Goal: Transaction & Acquisition: Purchase product/service

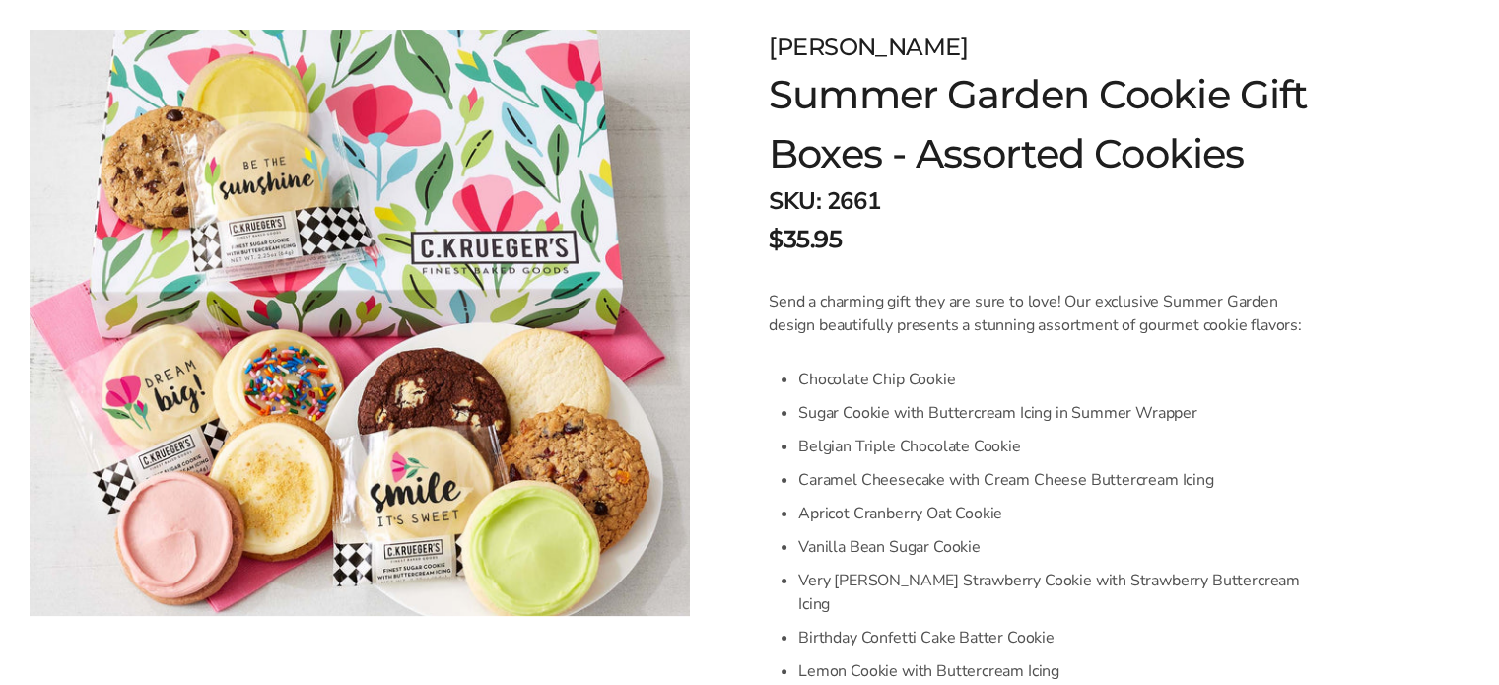
scroll to position [197, 0]
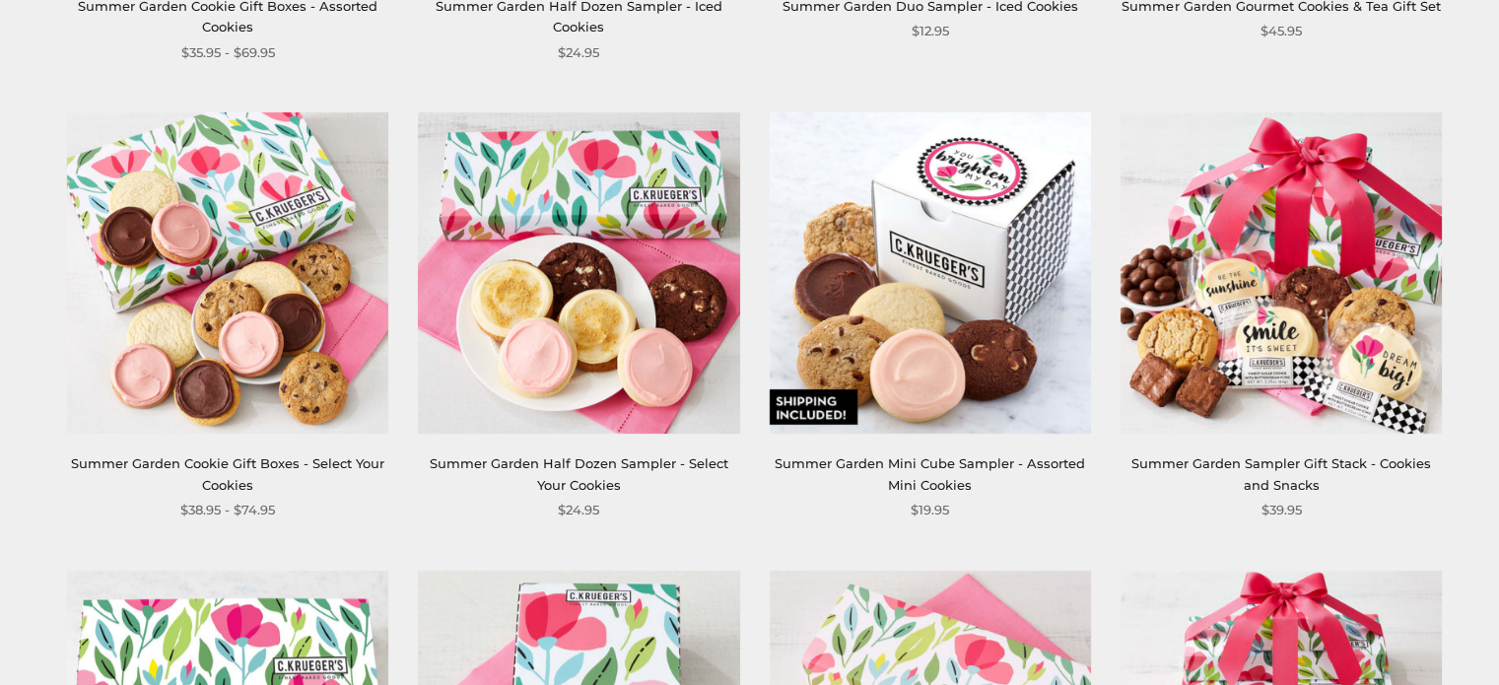
scroll to position [690, 0]
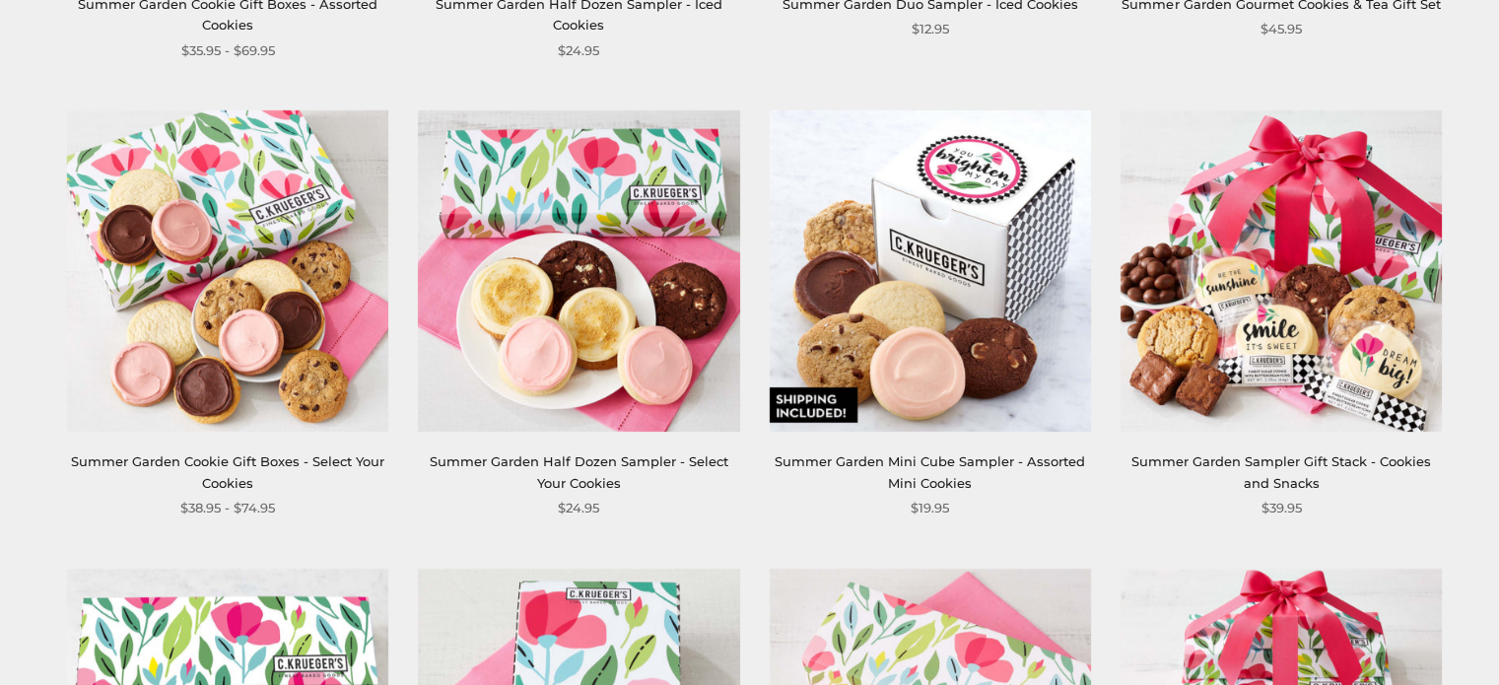
click at [1231, 461] on link "Summer Garden Sampler Gift Stack - Cookies and Snacks" at bounding box center [1281, 471] width 300 height 36
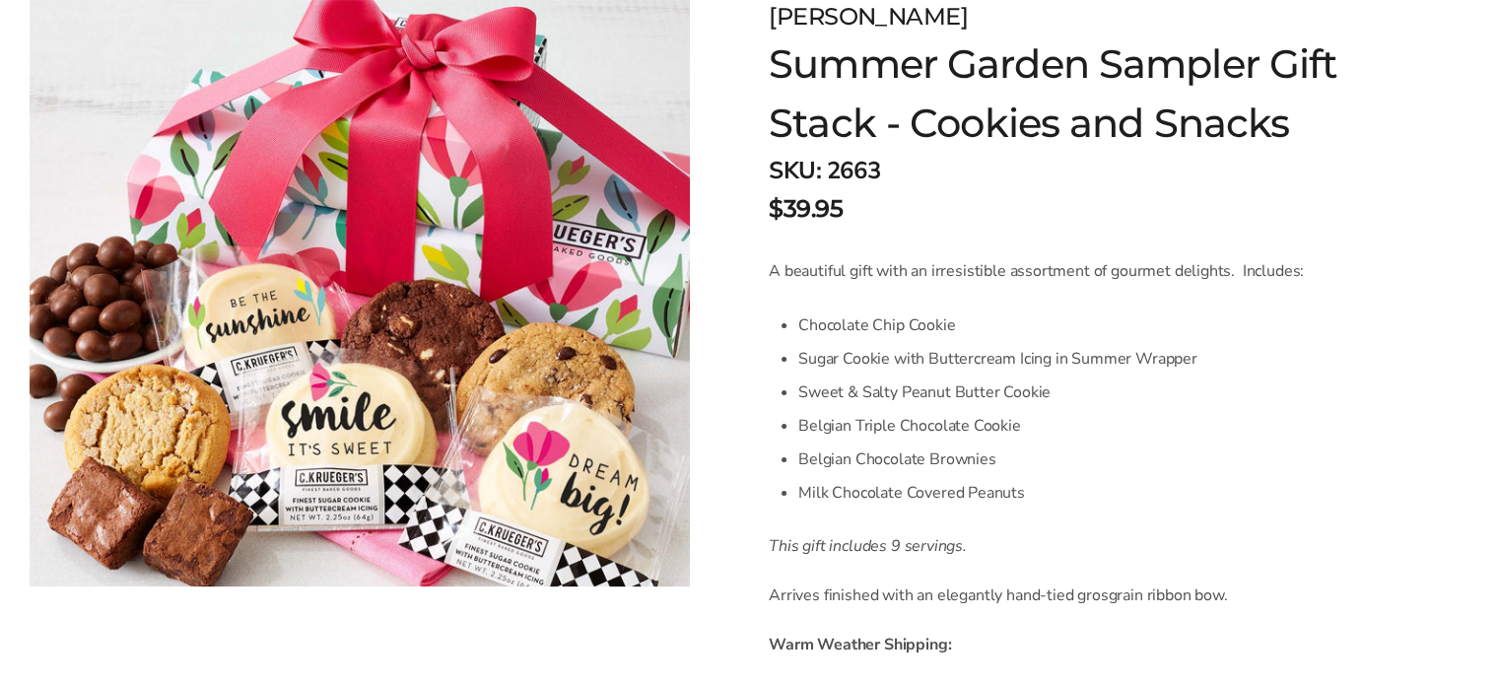
scroll to position [394, 0]
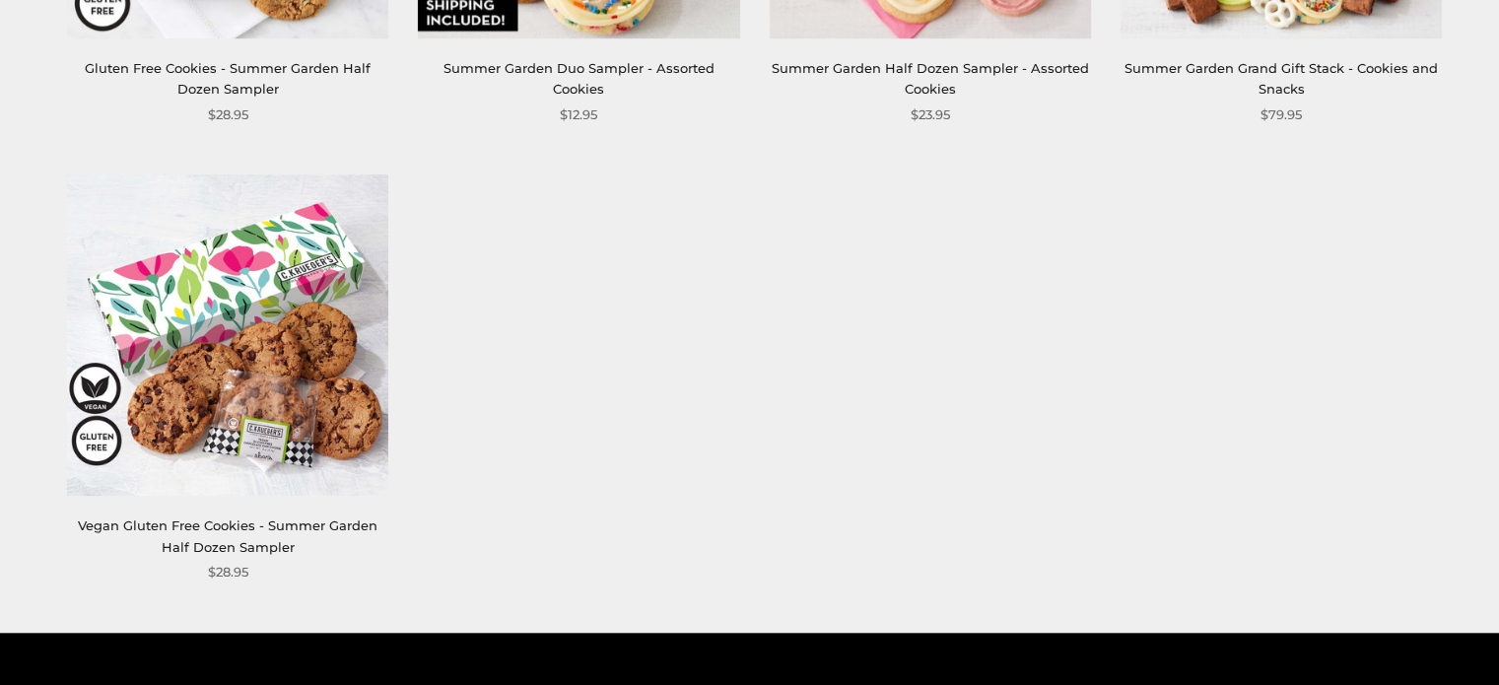
scroll to position [1577, 0]
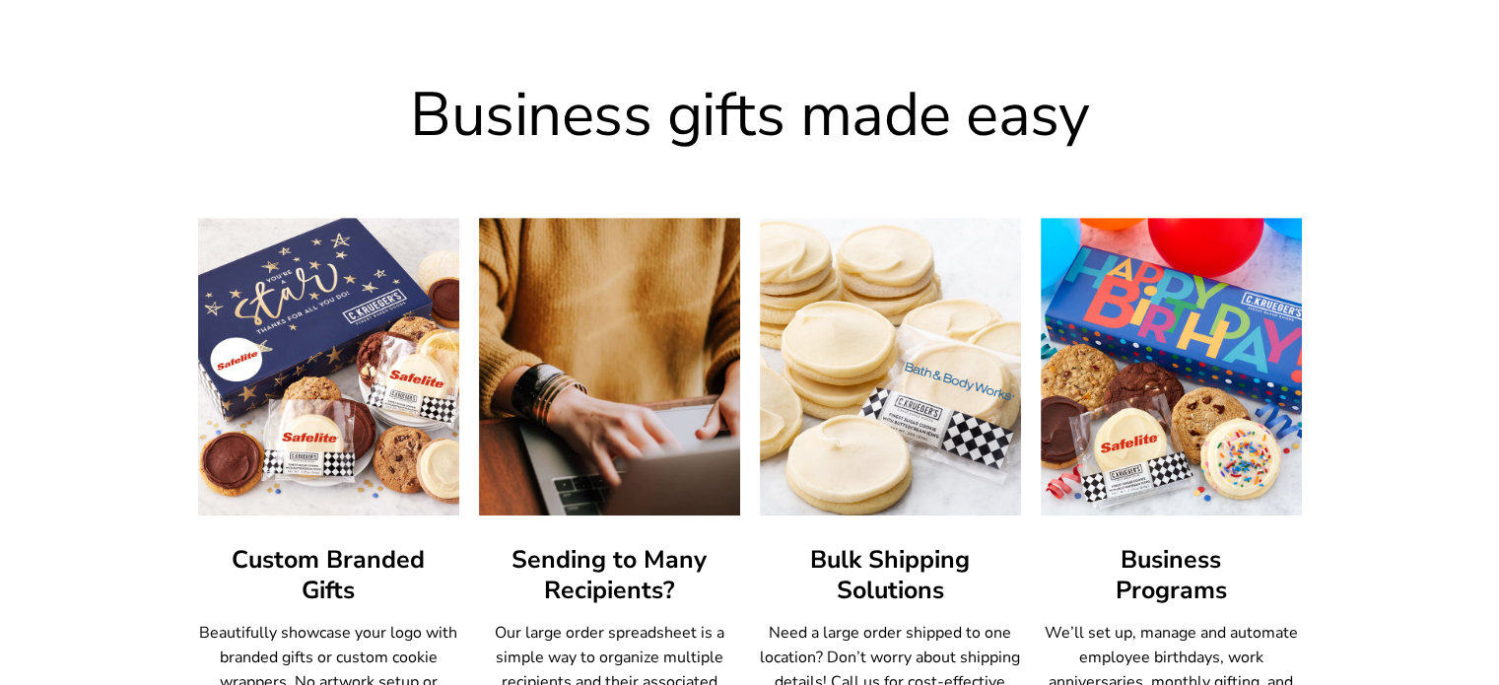
scroll to position [1084, 0]
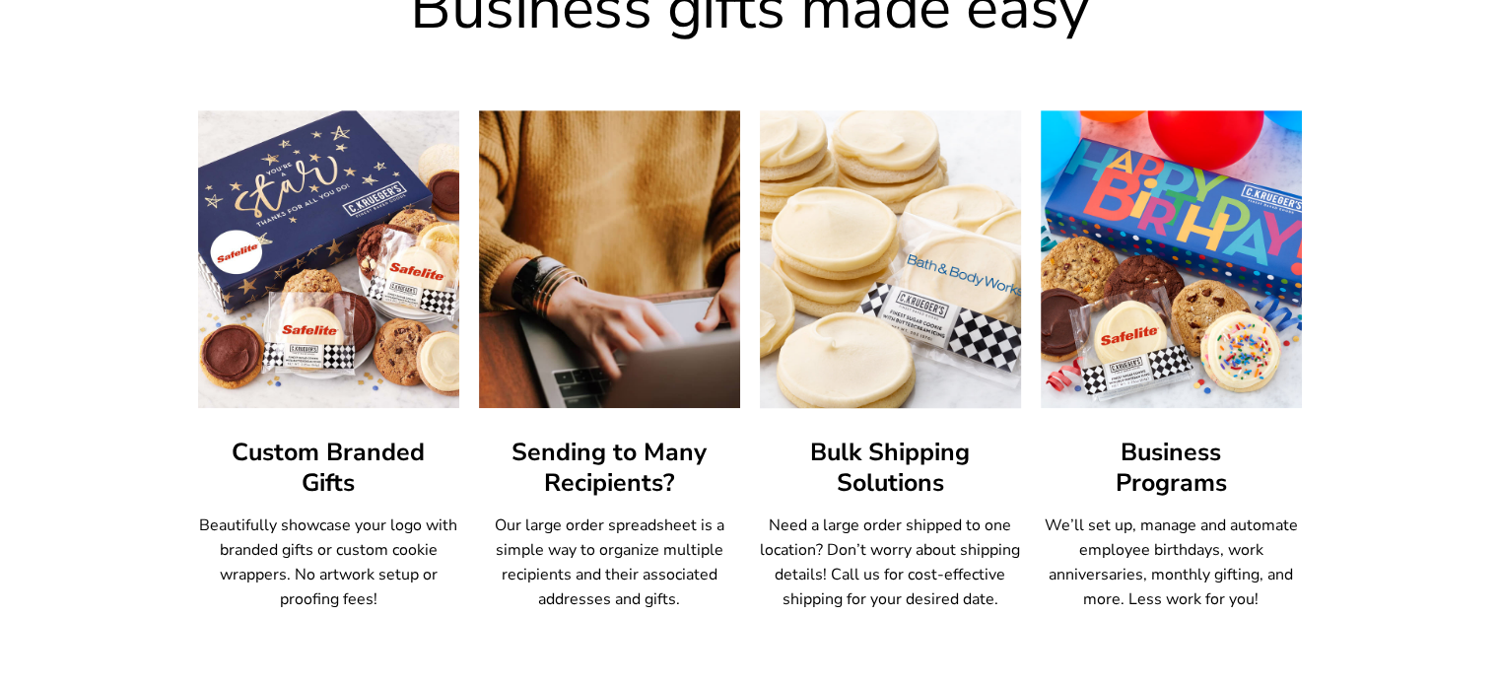
click at [883, 300] on img at bounding box center [890, 259] width 288 height 327
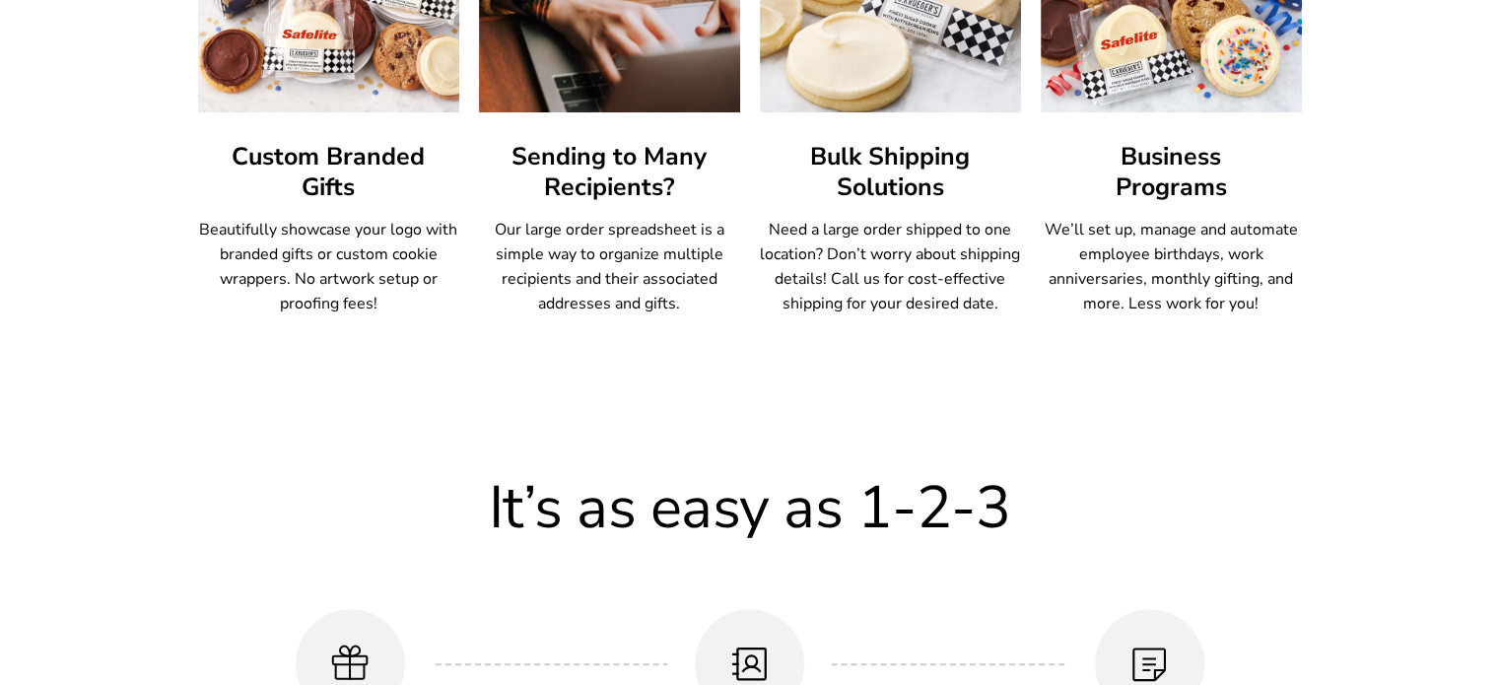
scroll to position [1577, 0]
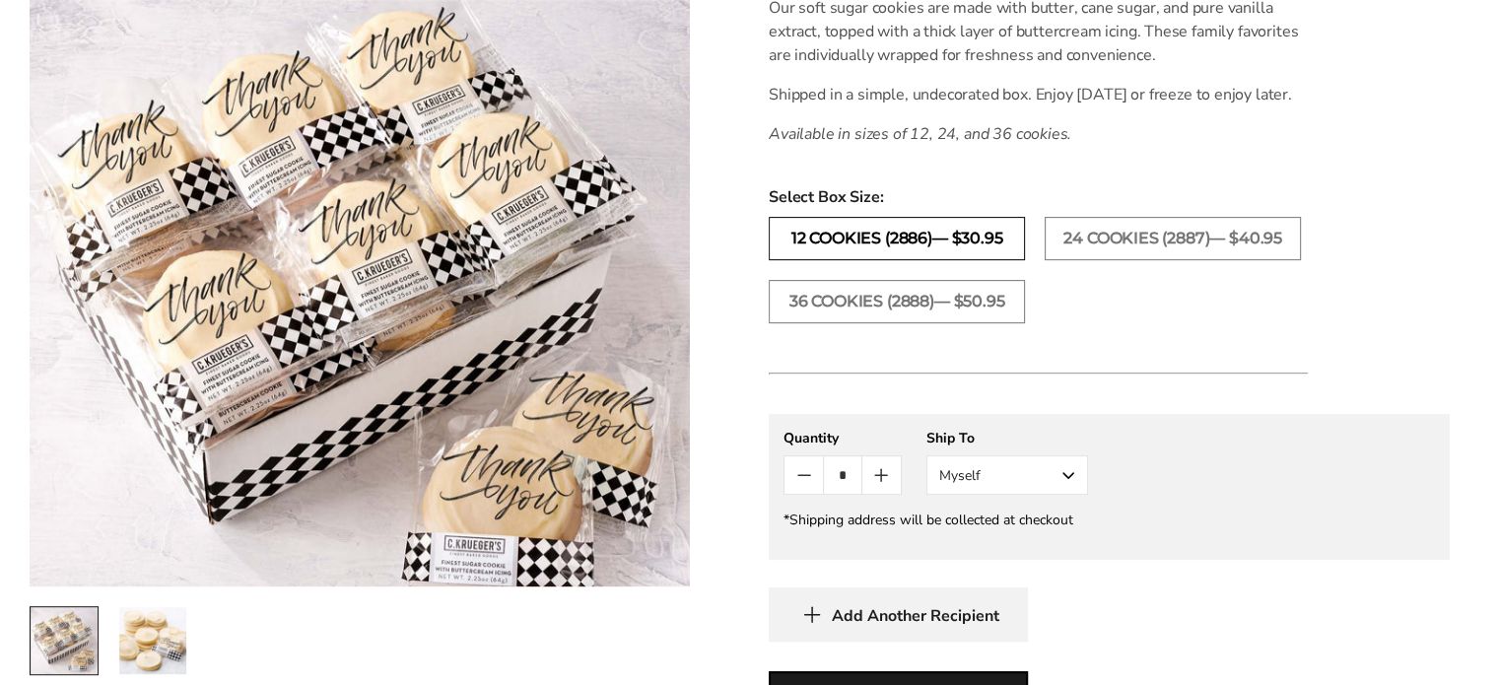
scroll to position [690, 0]
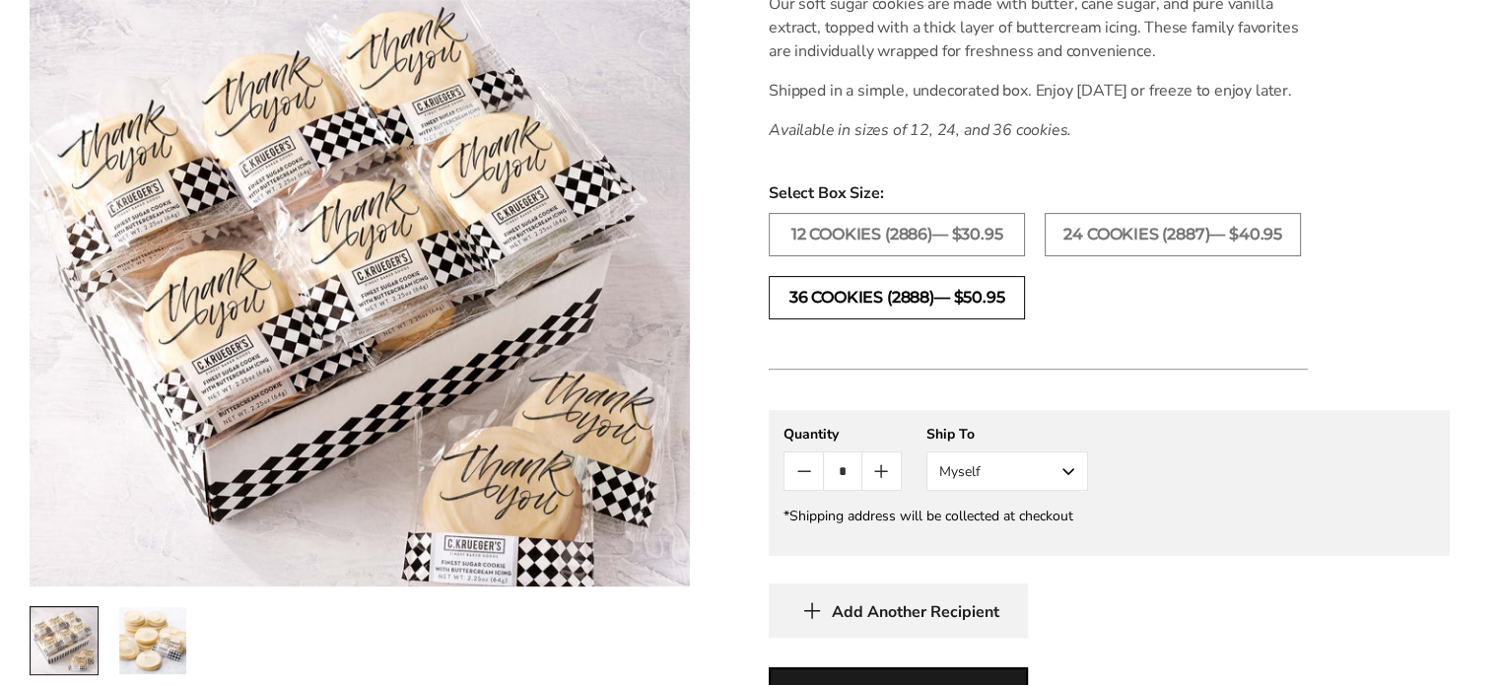
click at [829, 319] on label "36 COOKIES (2888)— $50.95" at bounding box center [897, 297] width 256 height 43
